Goal: Task Accomplishment & Management: Manage account settings

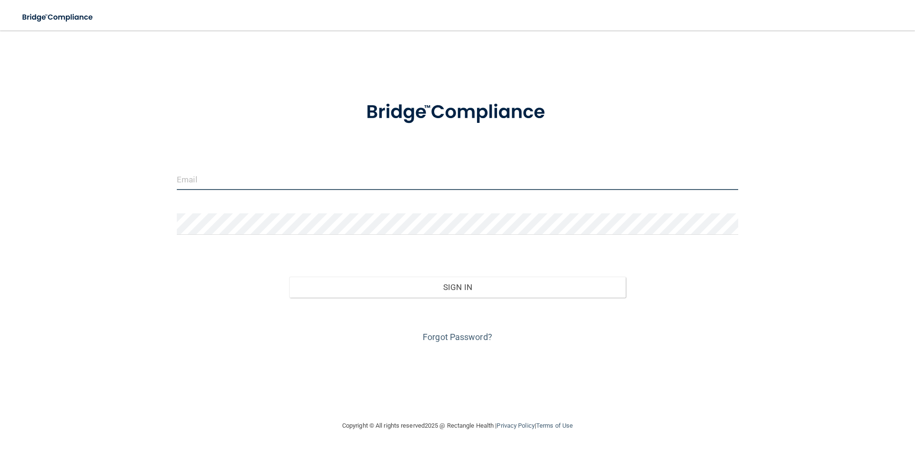
click at [246, 175] on input "email" at bounding box center [458, 179] width 562 height 21
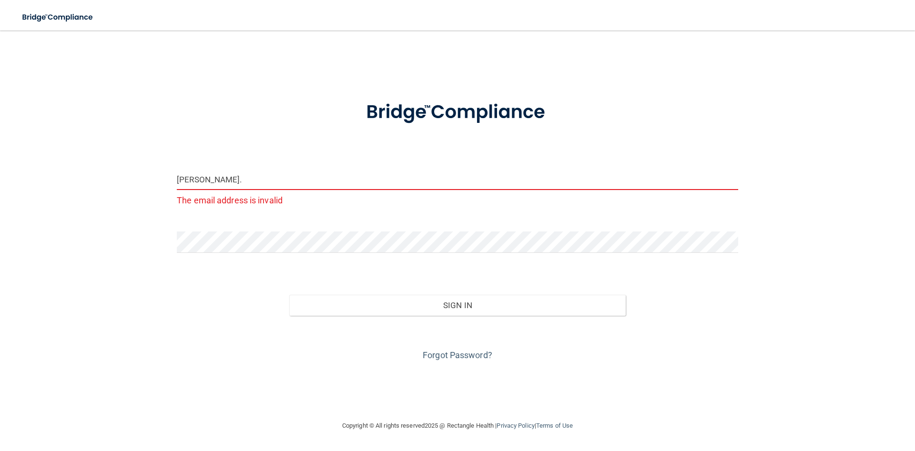
click at [338, 178] on input "[PERSON_NAME]." at bounding box center [458, 179] width 562 height 21
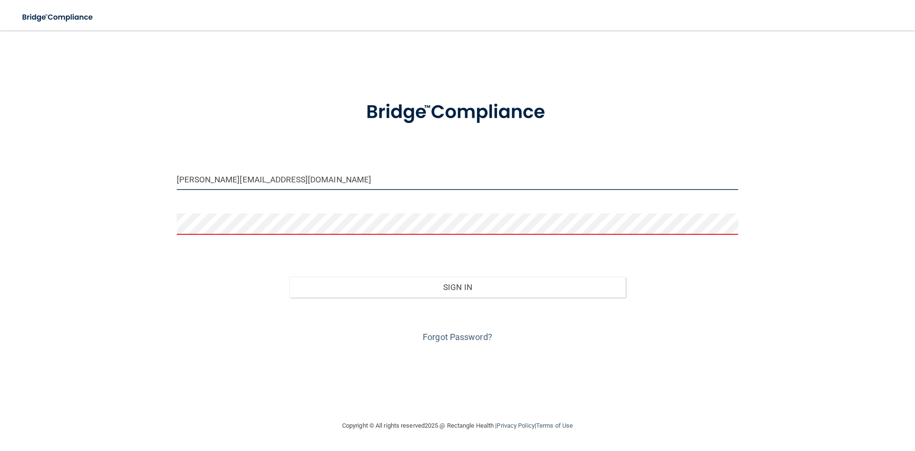
type input "[PERSON_NAME][EMAIL_ADDRESS][DOMAIN_NAME]"
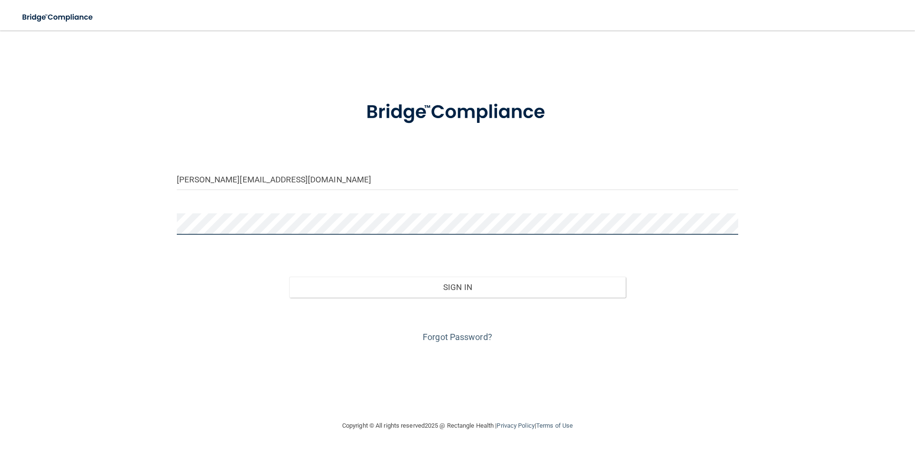
click at [289, 277] on button "Sign In" at bounding box center [457, 287] width 337 height 21
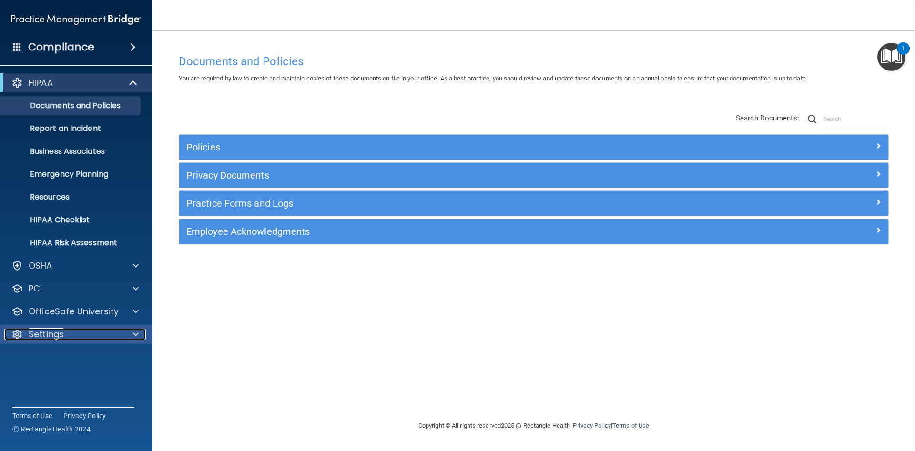
click at [94, 333] on div "Settings" at bounding box center [63, 334] width 118 height 11
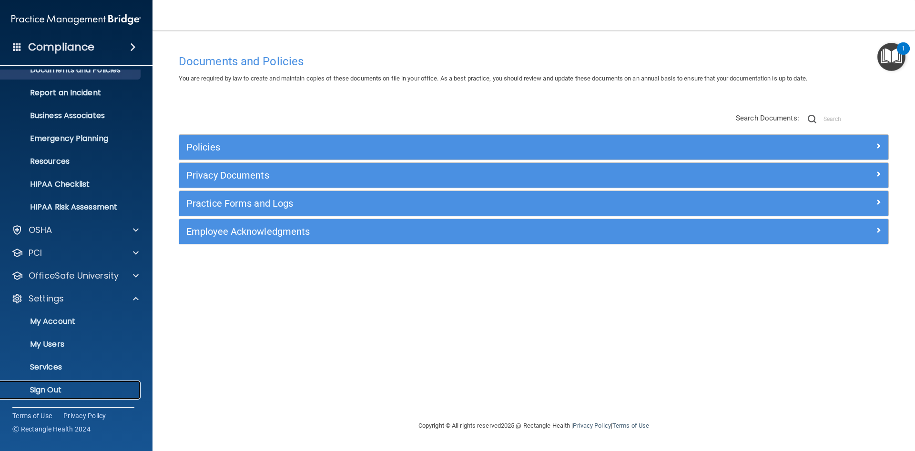
click at [58, 391] on p "Sign Out" at bounding box center [71, 391] width 130 height 10
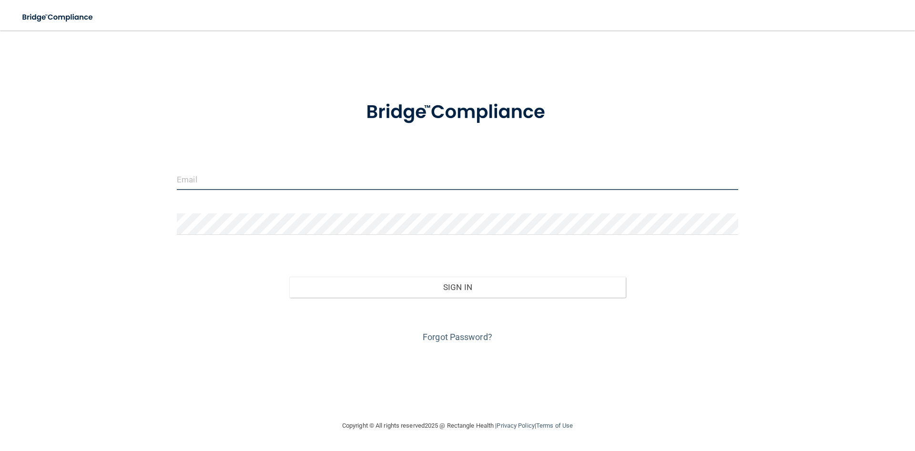
click at [344, 170] on input "email" at bounding box center [458, 179] width 562 height 21
click at [540, 174] on input "email" at bounding box center [458, 179] width 562 height 21
type input "[PERSON_NAME][EMAIL_ADDRESS][DOMAIN_NAME]"
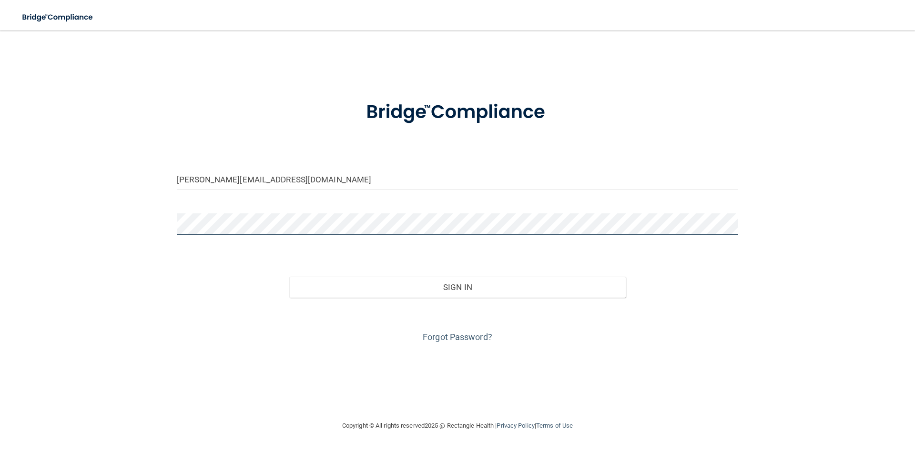
click at [289, 277] on button "Sign In" at bounding box center [457, 287] width 337 height 21
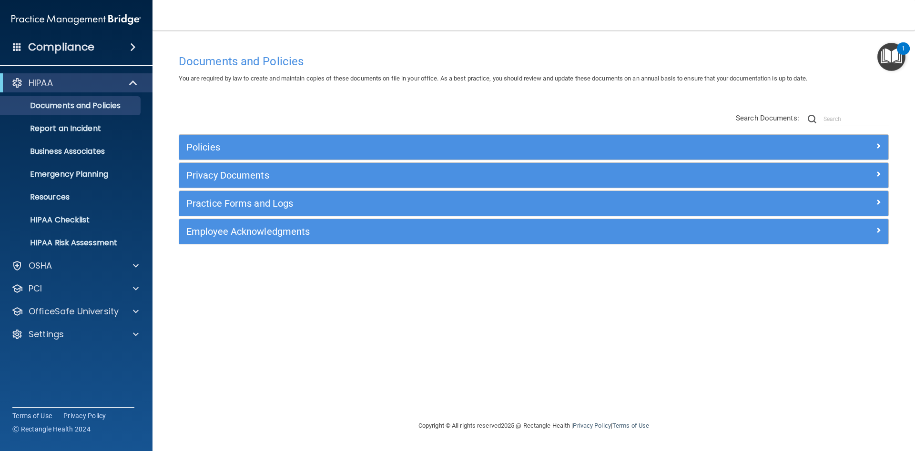
click at [740, 44] on div "Documents and Policies You are required by law to create and maintain copies of…" at bounding box center [534, 225] width 725 height 371
click at [49, 339] on p "Settings" at bounding box center [46, 334] width 35 height 11
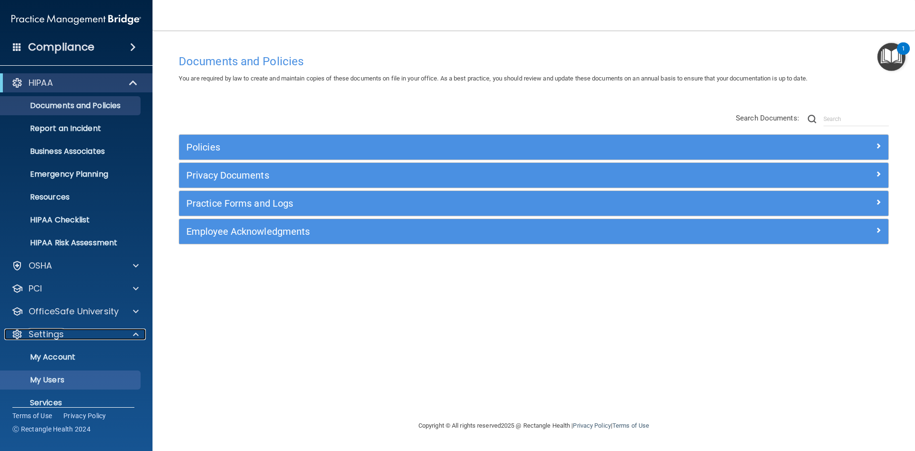
scroll to position [36, 0]
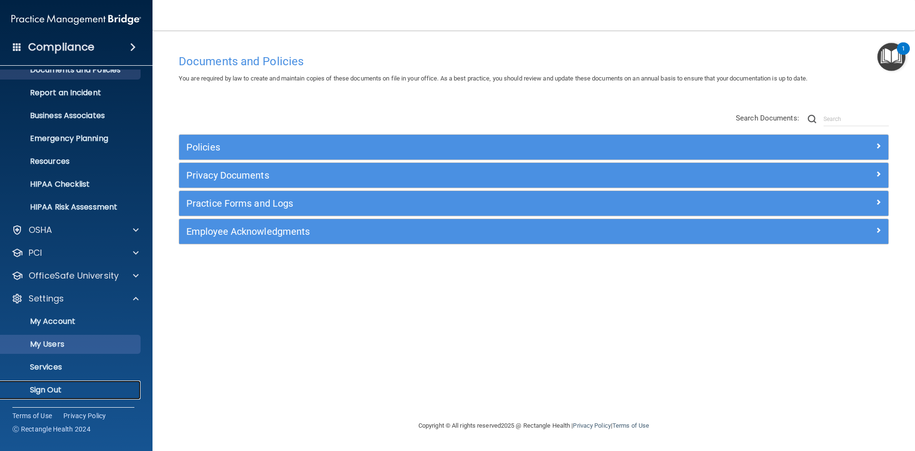
click at [57, 382] on link "Sign Out" at bounding box center [65, 390] width 150 height 19
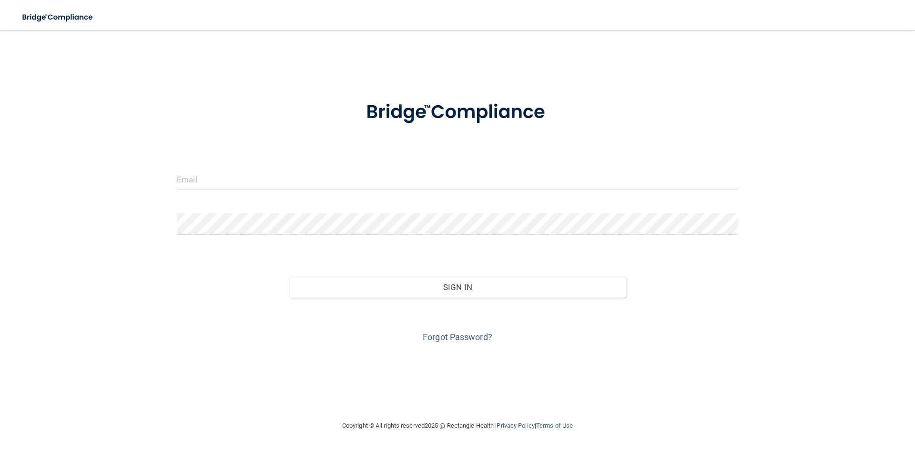
click at [371, 199] on form "Invalid email/password. You don't have permission to access that page. Sign In …" at bounding box center [458, 216] width 562 height 257
click at [374, 177] on input "email" at bounding box center [458, 179] width 562 height 21
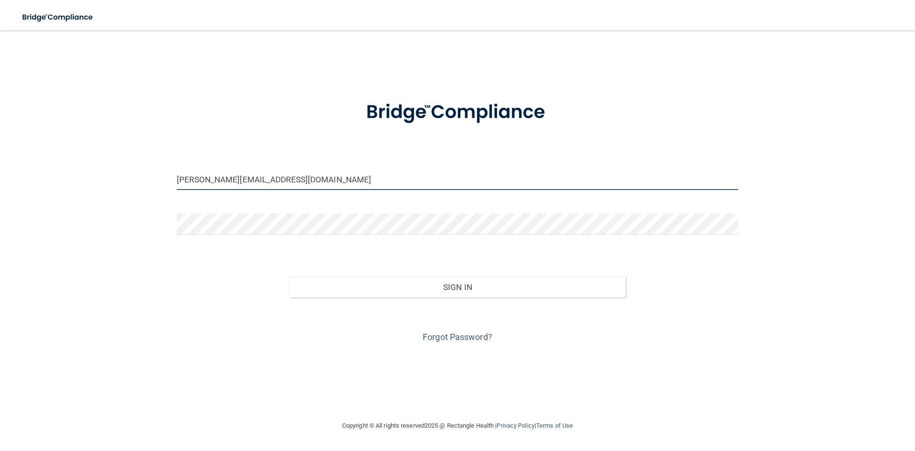
type input "[PERSON_NAME][EMAIL_ADDRESS][DOMAIN_NAME]"
click at [567, 166] on form "christine@endoassoc.com Invalid email/password. You don't have permission to ac…" at bounding box center [458, 216] width 562 height 257
click at [573, 184] on input "[PERSON_NAME][EMAIL_ADDRESS][DOMAIN_NAME]" at bounding box center [458, 179] width 562 height 21
click at [747, 290] on div "christine@endoassoc.com Invalid email/password. You don't have permission to ac…" at bounding box center [457, 225] width 877 height 371
